Goal: Task Accomplishment & Management: Complete application form

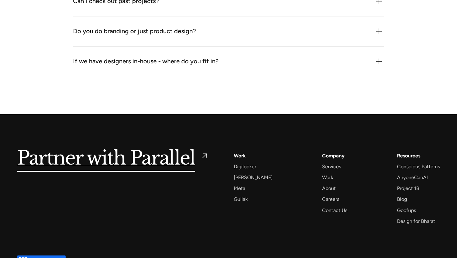
scroll to position [946, 0]
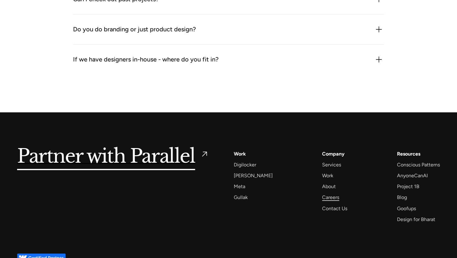
click at [324, 200] on div "Careers" at bounding box center [330, 197] width 17 height 8
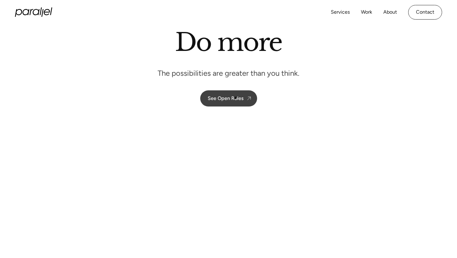
click at [235, 98] on div "See Open Roles" at bounding box center [226, 98] width 36 height 6
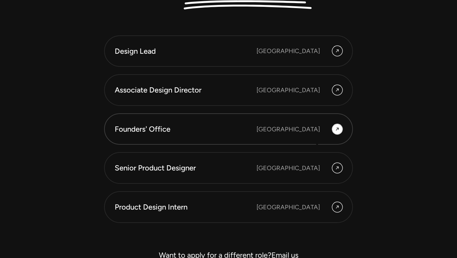
scroll to position [1694, 0]
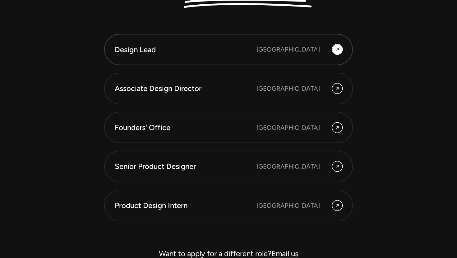
click at [317, 50] on div "Bangalore" at bounding box center [287, 49] width 63 height 9
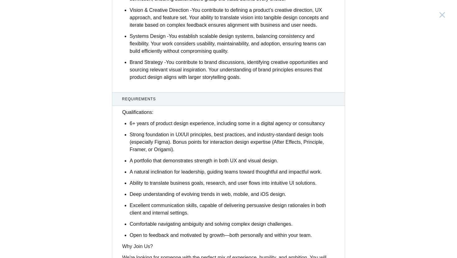
scroll to position [657, 0]
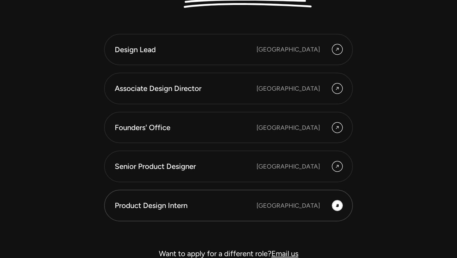
click at [336, 206] on icon at bounding box center [337, 205] width 5 height 7
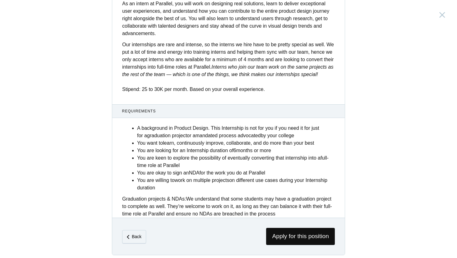
scroll to position [222, 0]
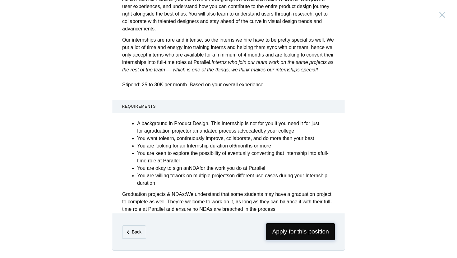
click at [312, 232] on span "Apply for this position" at bounding box center [300, 231] width 69 height 17
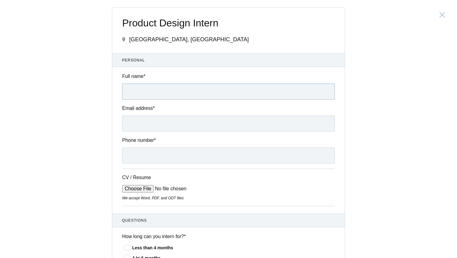
click at [195, 97] on input "Full name *" at bounding box center [228, 92] width 213 height 16
type input "Nischal Bheemaiah"
click at [185, 122] on input "Email address *" at bounding box center [228, 124] width 213 height 16
type input "nischalbheemaiah7@gmail.com"
click at [164, 164] on input "Phone number *" at bounding box center [228, 156] width 213 height 16
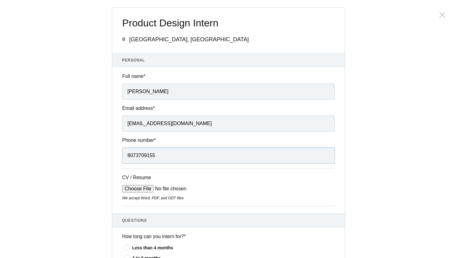
type input "8073709155"
click at [144, 193] on input "CV / Resume" at bounding box center [169, 188] width 94 height 7
type input "C:\fakepath\Nischal Bheemaiah (Resume).pdf"
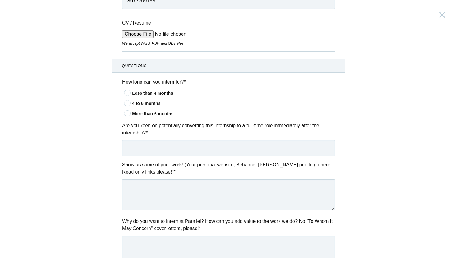
scroll to position [143, 0]
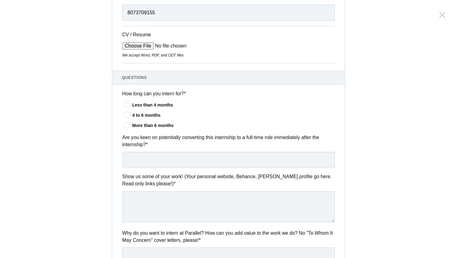
click at [128, 126] on icon at bounding box center [127, 125] width 11 height 4
click at [0, 0] on input"] "More than 6 months" at bounding box center [0, 0] width 0 height 0
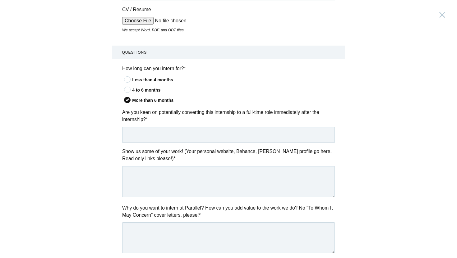
scroll to position [170, 0]
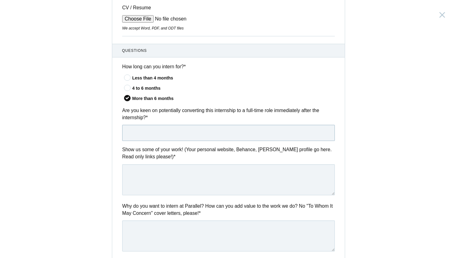
click at [169, 135] on input "text" at bounding box center [228, 133] width 213 height 16
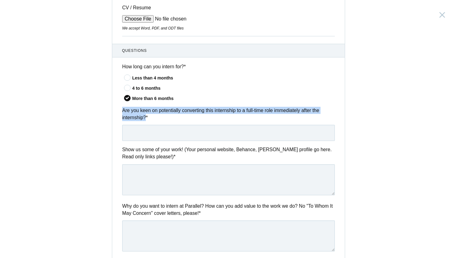
drag, startPoint x: 147, startPoint y: 120, endPoint x: 123, endPoint y: 114, distance: 24.6
click at [123, 114] on label "Are you keen on potentially converting this internship to a full-time role imme…" at bounding box center [228, 114] width 213 height 15
copy label "Are you keen on potentially converting this internship to a full-time role imme…"
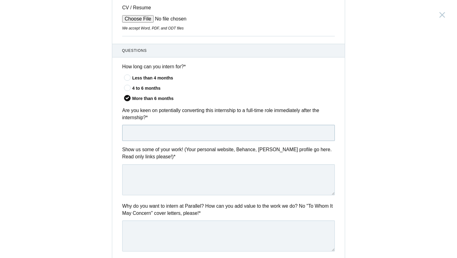
click at [153, 134] on input "text" at bounding box center [228, 133] width 213 height 16
paste input "Yes, I’m definitely open to converting this internship into a full-time role if…"
type input "Yes, I’m definitely open to converting this internship into a full-time role if…"
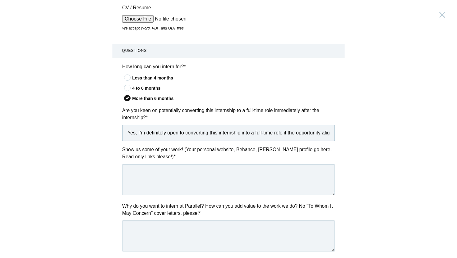
scroll to position [0, 51]
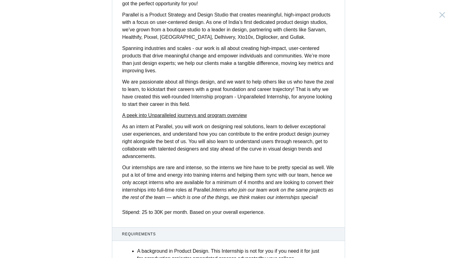
scroll to position [222, 0]
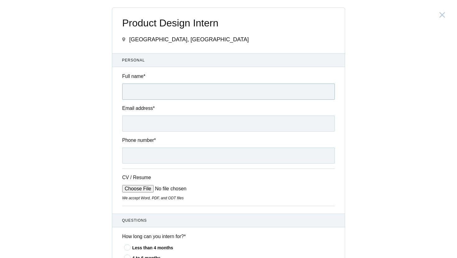
click at [159, 95] on input "Full name *" at bounding box center [228, 92] width 213 height 16
type input "Nischal Bheemaiah"
click at [163, 124] on input "Email address *" at bounding box center [228, 124] width 213 height 16
type input "nischalbheemaiah7@gmail.com"
click at [166, 156] on input "Phone number *" at bounding box center [228, 156] width 213 height 16
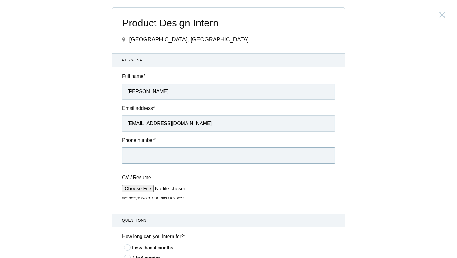
type input "8073709155"
click at [143, 190] on input "CV / Resume" at bounding box center [169, 188] width 94 height 7
type input "C:\fakepath\Nischal Bheemaiah (Resume).pdf"
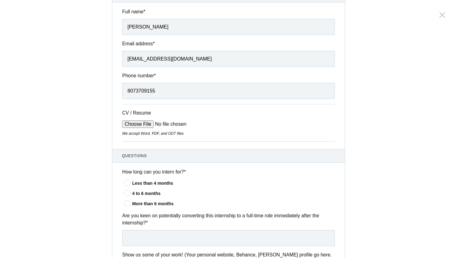
scroll to position [71, 0]
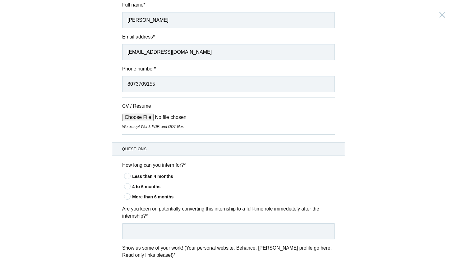
click at [133, 119] on input "CV / Resume" at bounding box center [169, 117] width 94 height 7
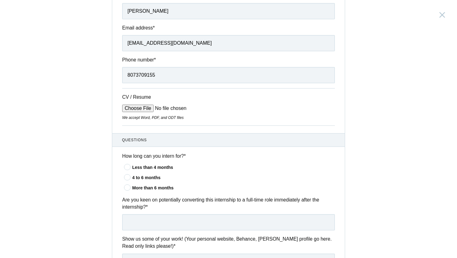
scroll to position [82, 0]
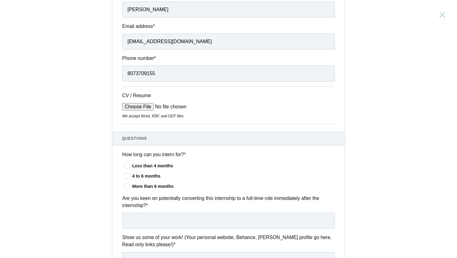
click at [142, 106] on input "CV / Resume" at bounding box center [169, 106] width 94 height 7
type input "C:\fakepath\Nischal Bheemaiah (Resume).pdf"
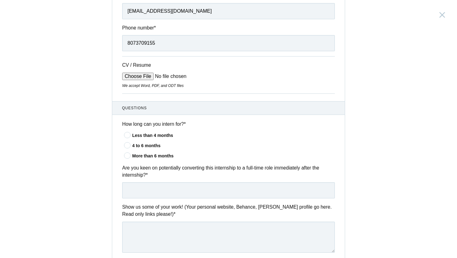
scroll to position [125, 0]
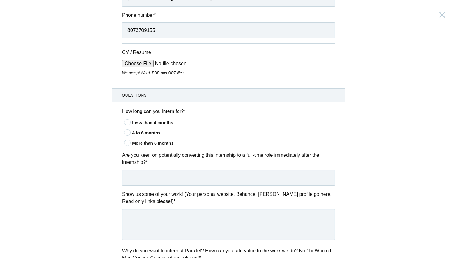
click at [128, 143] on icon at bounding box center [127, 143] width 11 height 4
click at [0, 0] on input"] "More than 6 months" at bounding box center [0, 0] width 0 height 0
click at [129, 124] on icon at bounding box center [127, 122] width 11 height 4
click at [0, 0] on input"] "Less than 4 months" at bounding box center [0, 0] width 0 height 0
click at [143, 183] on input "text" at bounding box center [228, 178] width 213 height 16
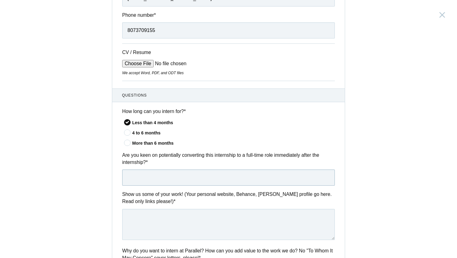
type input "Yes, I’m definitely open to converting this internship into a full-time role if…"
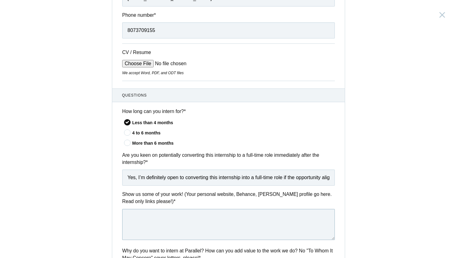
click at [175, 219] on textarea at bounding box center [228, 224] width 213 height 31
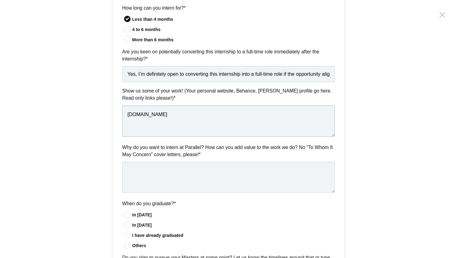
scroll to position [236, 0]
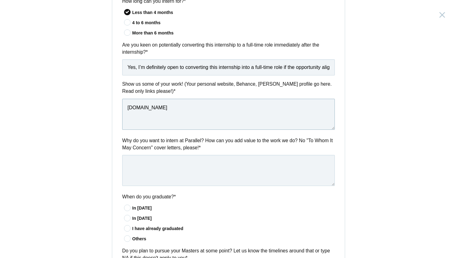
type textarea "nischalbheemaiah.xyz"
click at [149, 171] on textarea at bounding box center [228, 170] width 213 height 31
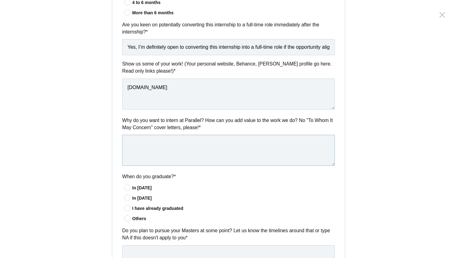
scroll to position [257, 0]
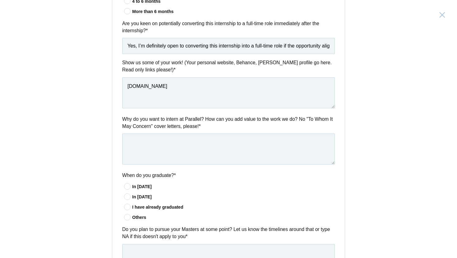
drag, startPoint x: 122, startPoint y: 120, endPoint x: 223, endPoint y: 128, distance: 101.6
click at [223, 128] on div "Why do you want to intern at Parallel? How can you add value to the work we do?…" at bounding box center [228, 141] width 232 height 51
copy label "Why do you want to intern at Parallel? How can you add value to the work we do?…"
click at [162, 157] on textarea at bounding box center [228, 149] width 213 height 31
paste textarea "I’m drawn to Parallel because your work sits at the intersection of deep thinki…"
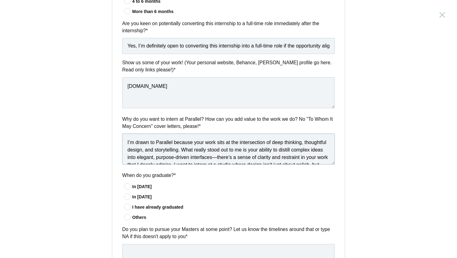
scroll to position [11, 0]
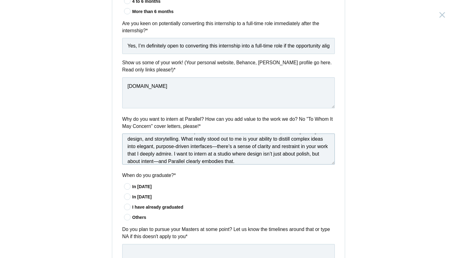
click at [218, 148] on textarea "I’m drawn to Parallel because your work sits at the intersection of deep thinki…" at bounding box center [228, 149] width 213 height 31
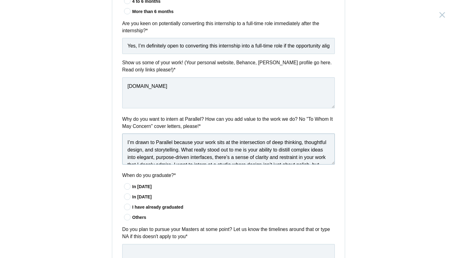
scroll to position [17, 0]
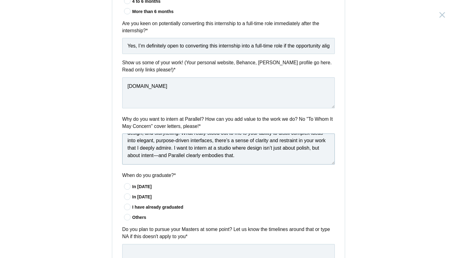
click at [176, 143] on textarea "I’m drawn to Parallel because your work sits at the intersection of deep thinki…" at bounding box center [228, 149] width 213 height 31
click at [160, 157] on textarea "I’m drawn to Parallel because your work sits at the intersection of deep thinki…" at bounding box center [228, 149] width 213 height 31
type textarea "I’m drawn to Parallel because your work sits at the intersection of deep thinki…"
click at [129, 186] on icon at bounding box center [127, 187] width 11 height 4
click at [0, 0] on input"] "In 2025" at bounding box center [0, 0] width 0 height 0
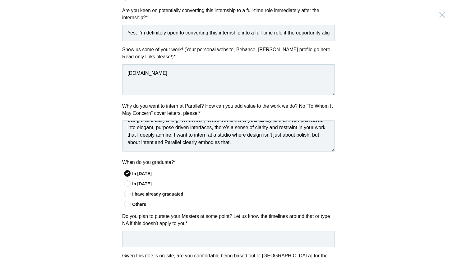
scroll to position [278, 0]
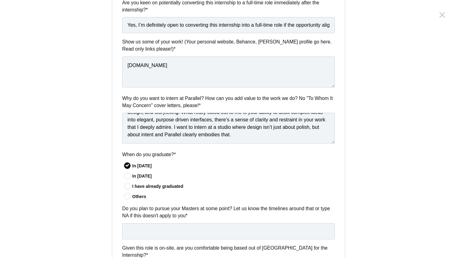
click at [128, 187] on icon at bounding box center [127, 186] width 11 height 4
click at [0, 0] on input"] "I have already graduated" at bounding box center [0, 0] width 0 height 0
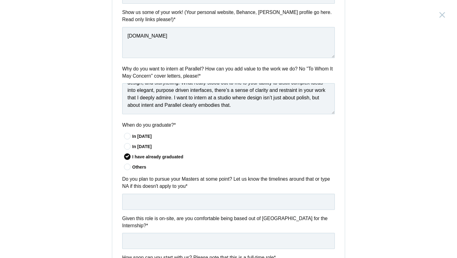
scroll to position [308, 0]
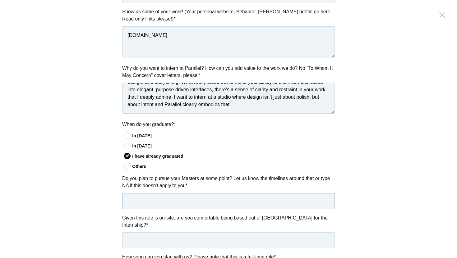
click at [183, 197] on input "text" at bounding box center [228, 201] width 213 height 16
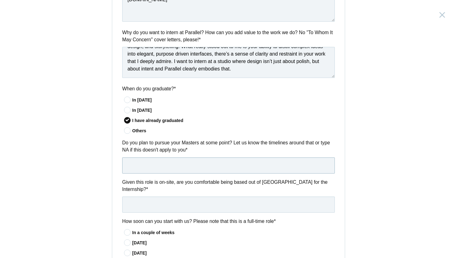
scroll to position [364, 0]
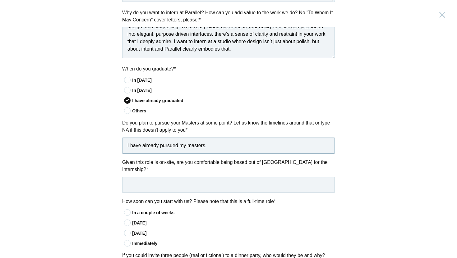
type input "I have already pursued my masters."
click at [166, 184] on input "text" at bounding box center [228, 185] width 213 height 16
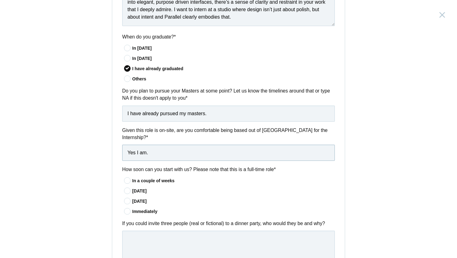
scroll to position [397, 0]
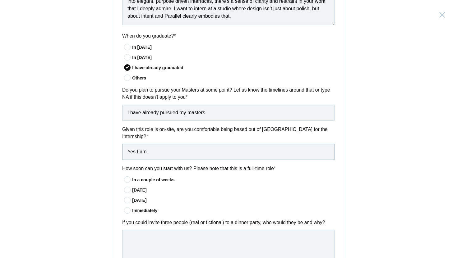
type input "Yes I am."
click at [128, 210] on icon at bounding box center [127, 211] width 11 height 4
click at [0, 0] on input"] "Immediately" at bounding box center [0, 0] width 0 height 0
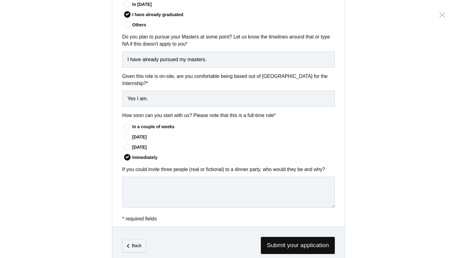
scroll to position [460, 0]
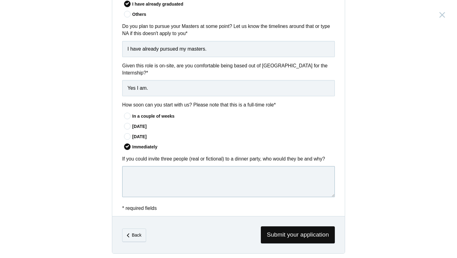
click at [165, 186] on textarea at bounding box center [228, 181] width 213 height 31
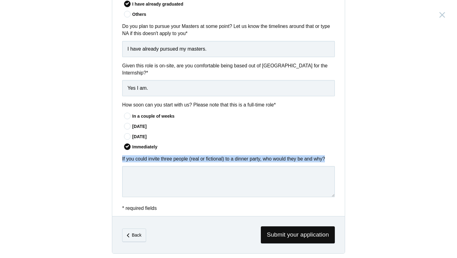
drag, startPoint x: 122, startPoint y: 161, endPoint x: 341, endPoint y: 162, distance: 218.8
click at [341, 162] on div "If you could invite three people (real or fictional) to a dinner party, who wou…" at bounding box center [228, 177] width 232 height 44
copy label "If you could invite three people (real or fictional) to a dinner party, who wou…"
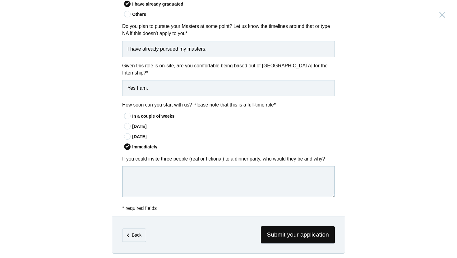
click at [146, 182] on textarea at bounding box center [228, 181] width 213 height 31
paste textarea "Zoya Akhtar – Her storytelling is visually rich, emotionally layered, and alway…"
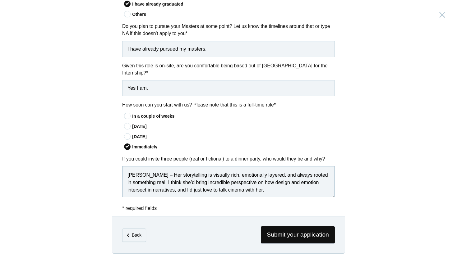
click at [157, 177] on textarea "Zoya Akhtar – Her storytelling is visually rich, emotionally layered, and alway…" at bounding box center [228, 181] width 213 height 31
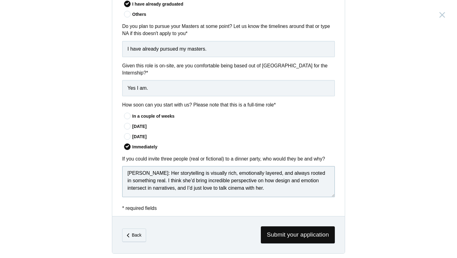
scroll to position [465, 0]
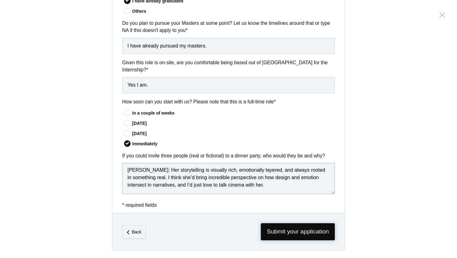
type textarea "Zoya Akhtar: Her storytelling is visually rich, emotionally layered, and always…"
click at [265, 231] on span "Submit your application" at bounding box center [298, 231] width 74 height 17
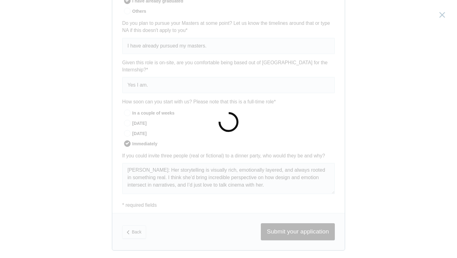
scroll to position [0, 0]
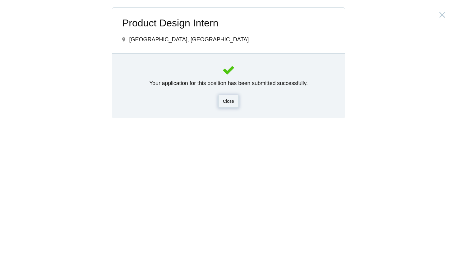
click at [229, 105] on div "Close" at bounding box center [228, 101] width 21 height 13
